Goal: Task Accomplishment & Management: Complete application form

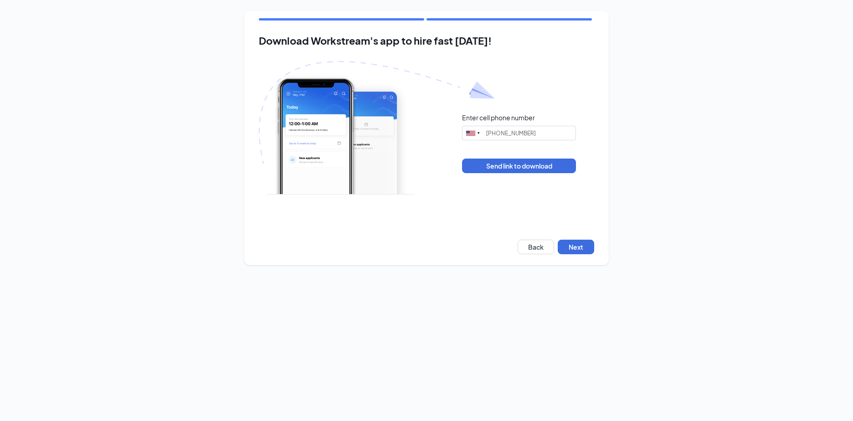
type input "(785) 473-8019"
click at [576, 241] on button "Next" at bounding box center [576, 247] width 36 height 15
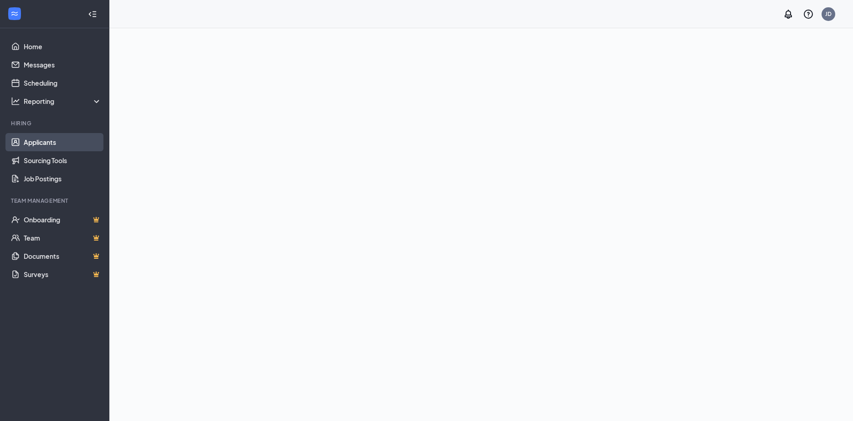
click at [60, 143] on link "Applicants" at bounding box center [63, 142] width 78 height 18
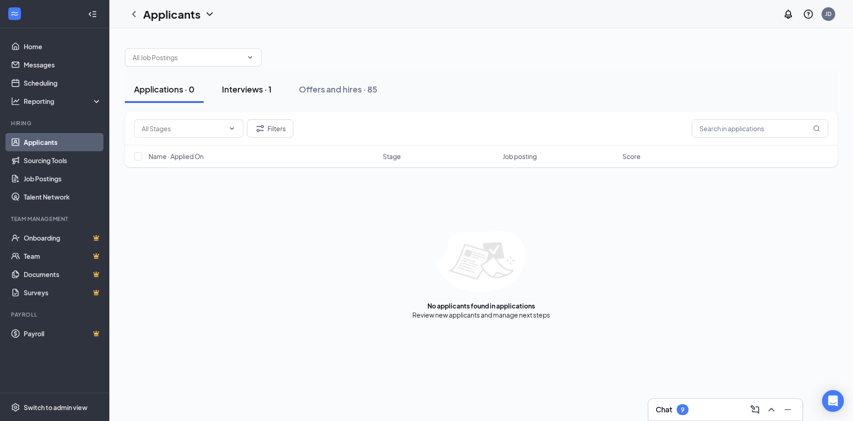
click at [244, 85] on div "Interviews · 1" at bounding box center [247, 88] width 50 height 11
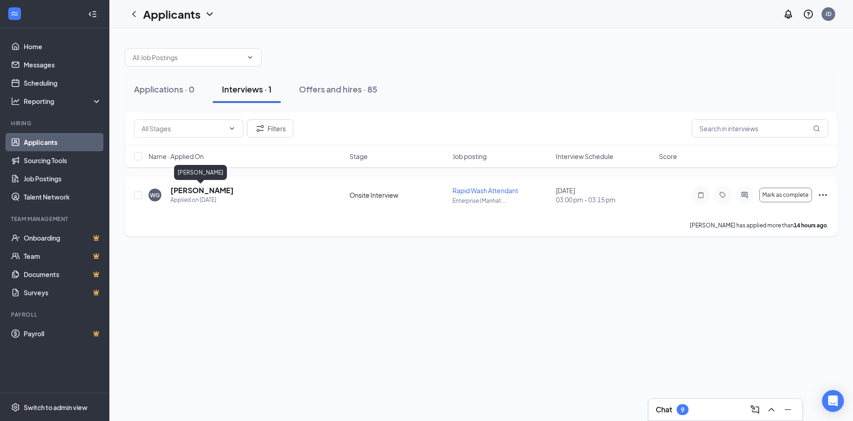
click at [198, 191] on h5 "[PERSON_NAME]" at bounding box center [201, 190] width 63 height 10
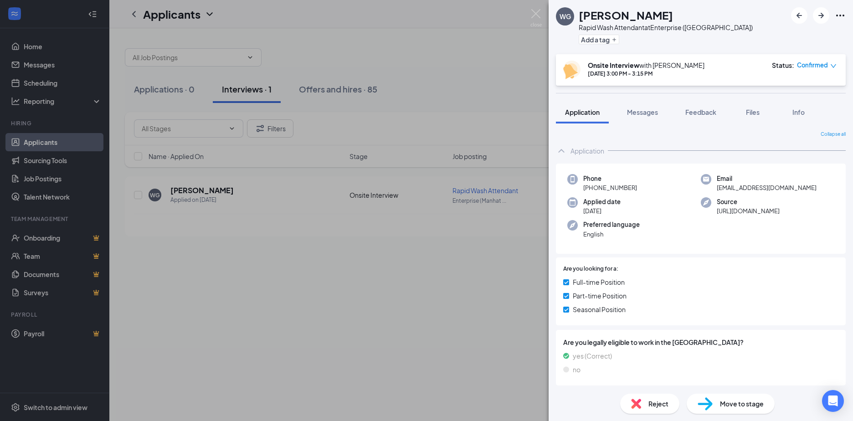
click at [425, 267] on div "WG [PERSON_NAME] Rapid Wash Attendant at Enterprise ([GEOGRAPHIC_DATA]) Add a t…" at bounding box center [426, 210] width 853 height 421
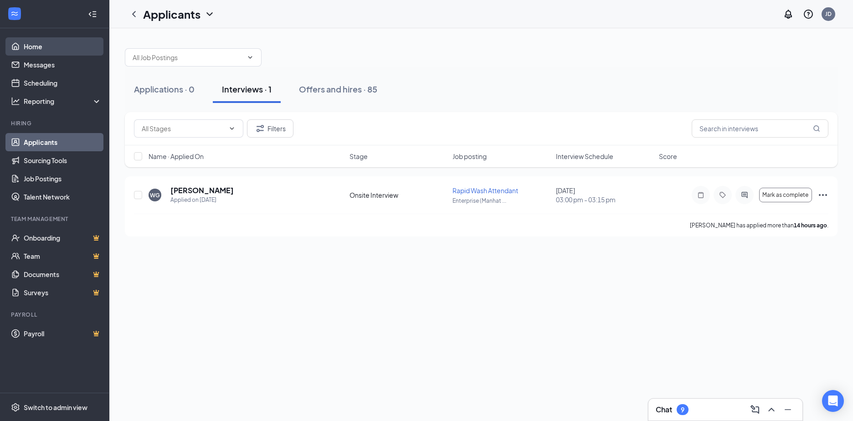
click at [46, 43] on link "Home" at bounding box center [63, 46] width 78 height 18
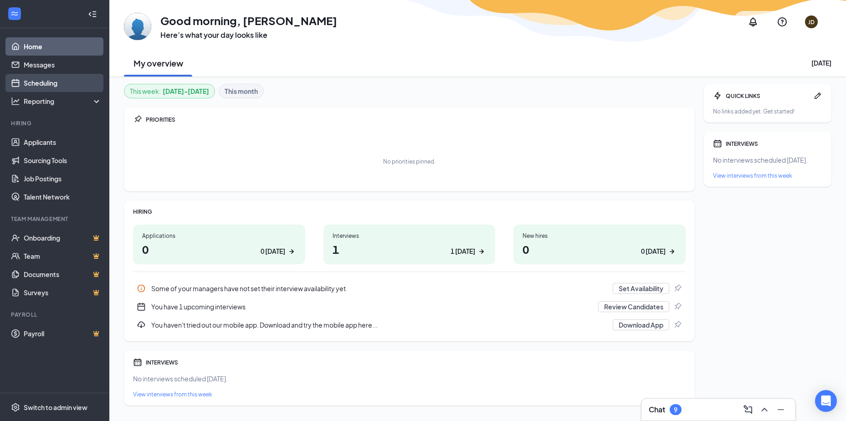
click at [79, 82] on link "Scheduling" at bounding box center [63, 83] width 78 height 18
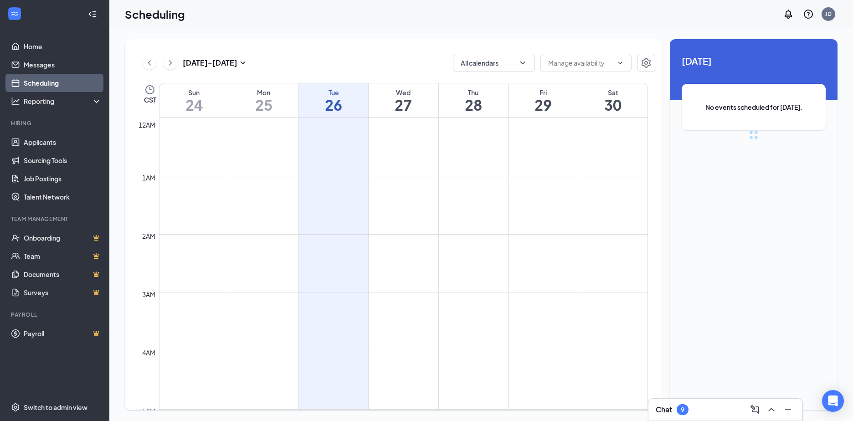
scroll to position [448, 0]
click at [46, 140] on link "Applicants" at bounding box center [63, 142] width 78 height 18
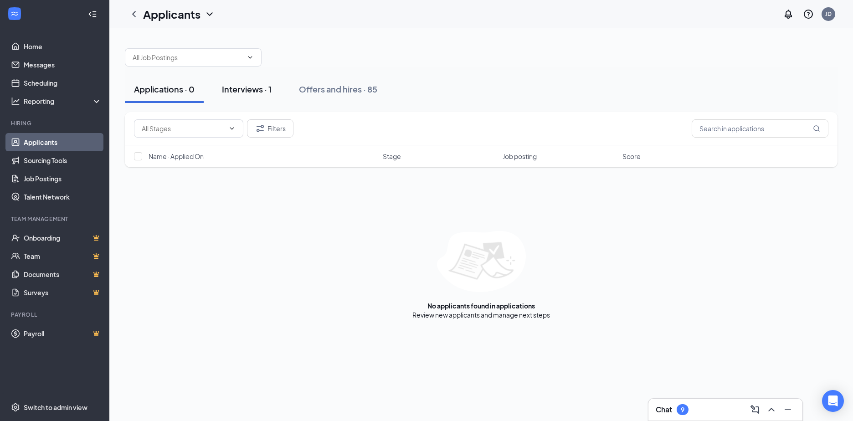
click at [252, 94] on div "Interviews · 1" at bounding box center [247, 88] width 50 height 11
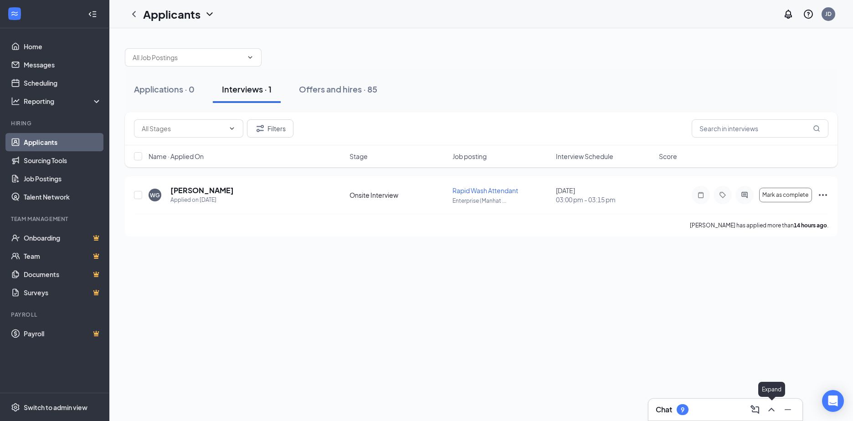
click at [771, 412] on icon "ChevronUp" at bounding box center [771, 409] width 11 height 11
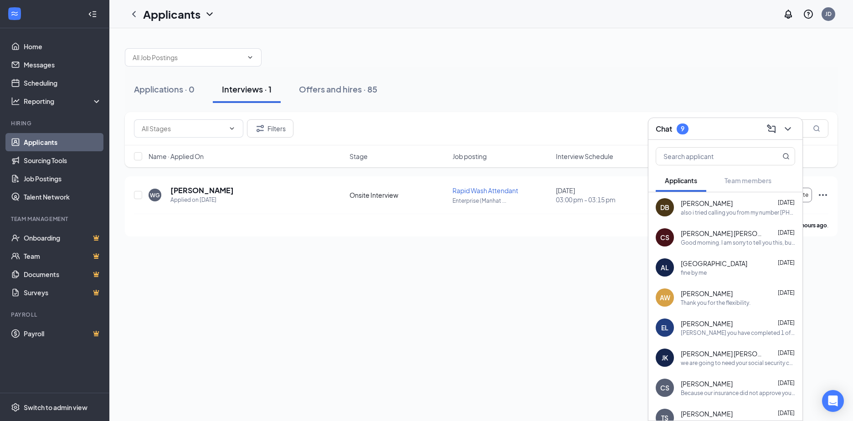
click at [513, 253] on div "Applications · 0 Interviews · 1 Offers and hires · 85 Filters Name · Applied On…" at bounding box center [481, 224] width 744 height 393
click at [817, 81] on div "Applications · 0 Interviews · 1 Offers and hires · 85" at bounding box center [481, 89] width 713 height 27
click at [798, 125] on div "Chat 9" at bounding box center [725, 129] width 154 height 22
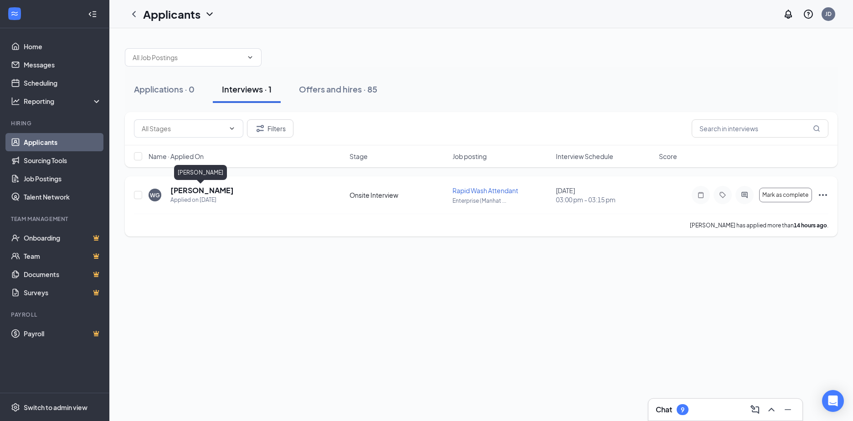
click at [210, 191] on h5 "[PERSON_NAME]" at bounding box center [201, 190] width 63 height 10
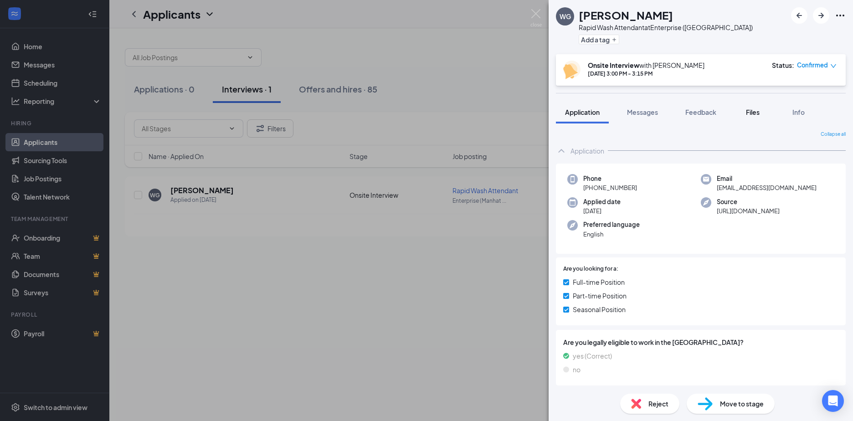
click at [757, 113] on span "Files" at bounding box center [753, 112] width 14 height 8
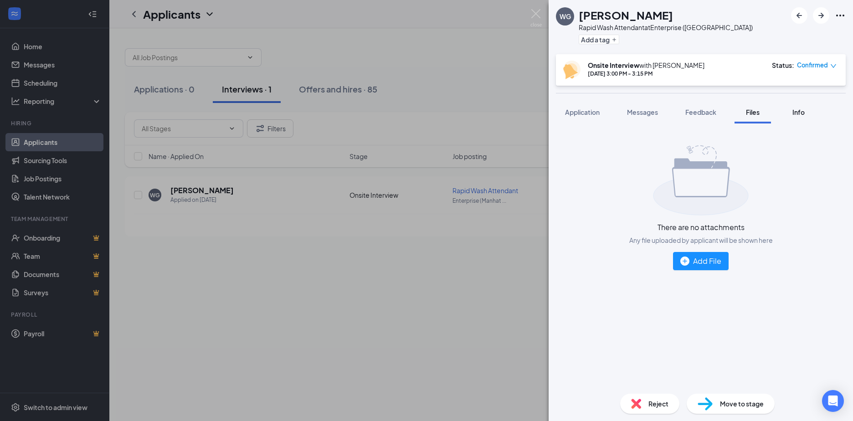
click at [783, 114] on button "Info" at bounding box center [798, 112] width 36 height 23
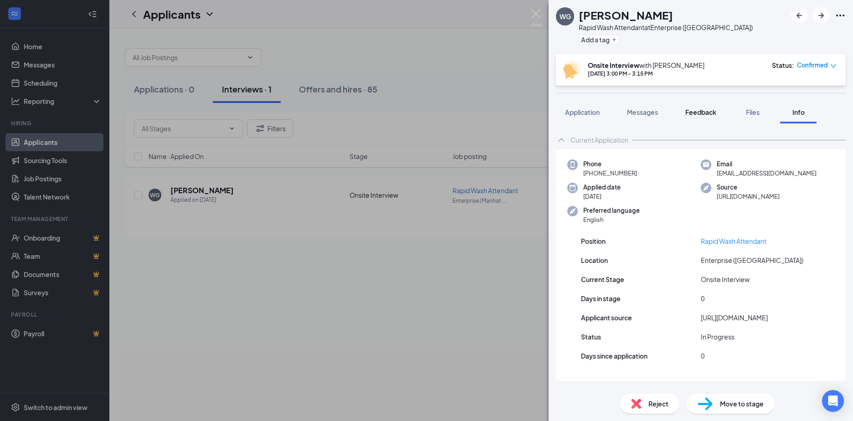
click at [707, 117] on button "Feedback" at bounding box center [700, 112] width 49 height 23
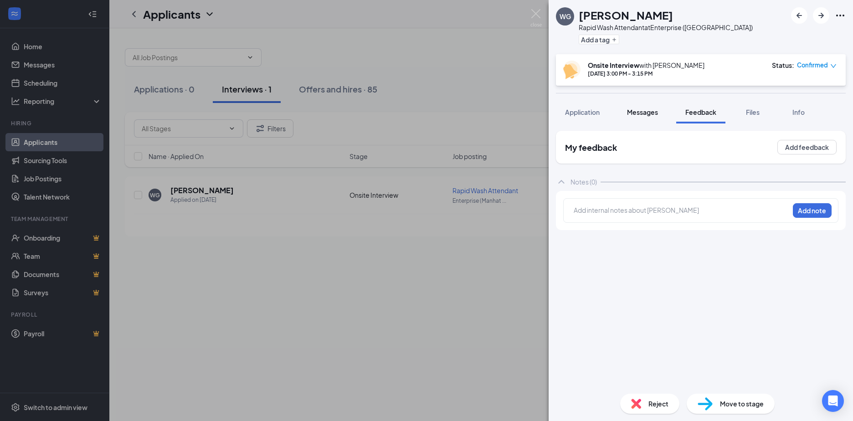
click at [642, 114] on span "Messages" at bounding box center [642, 112] width 31 height 8
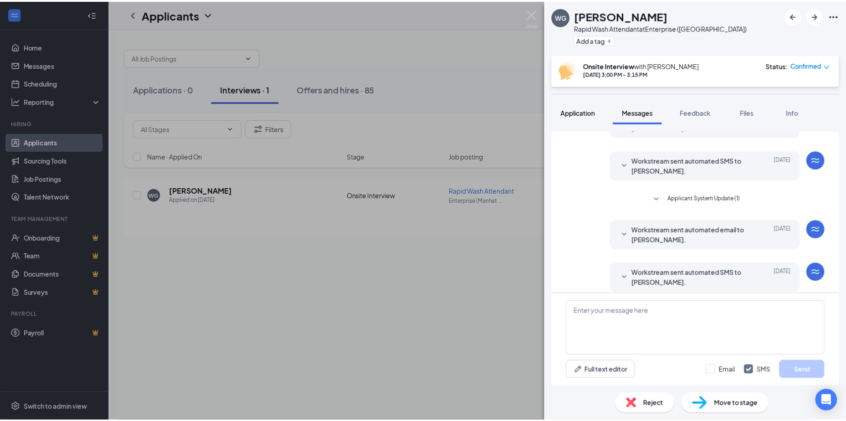
scroll to position [131, 0]
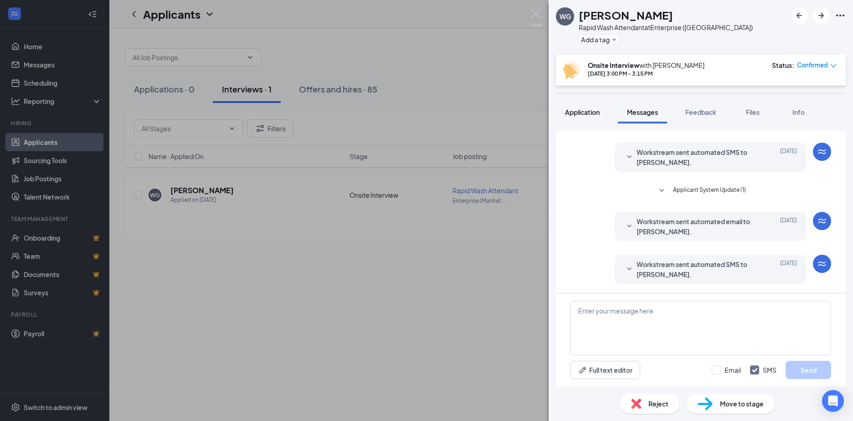
click at [578, 114] on span "Application" at bounding box center [582, 112] width 35 height 8
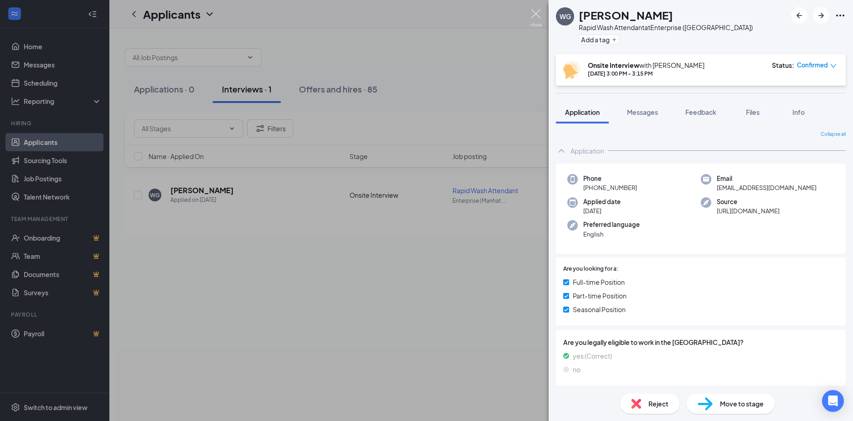
click at [535, 9] on img at bounding box center [535, 18] width 11 height 18
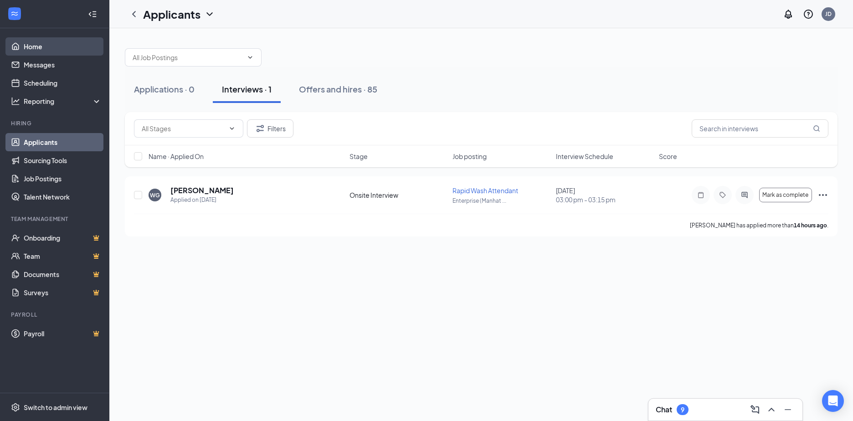
click at [36, 50] on link "Home" at bounding box center [63, 46] width 78 height 18
